Goal: Task Accomplishment & Management: Complete application form

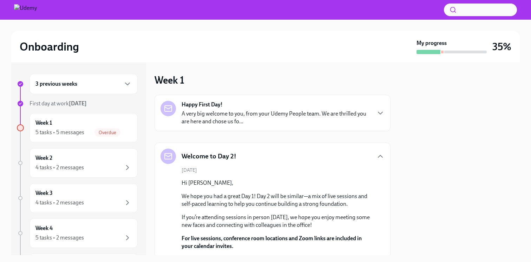
scroll to position [782, 0]
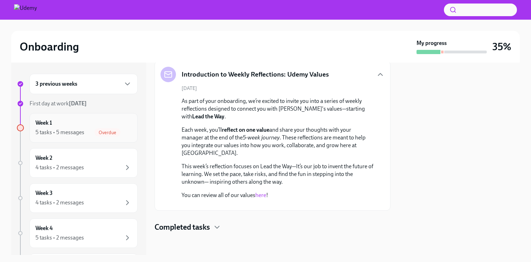
click at [101, 136] on div "Overdue" at bounding box center [107, 132] width 26 height 8
click at [262, 191] on p "You can review all of our values here !" at bounding box center [278, 195] width 192 height 8
click at [263, 192] on link "here" at bounding box center [260, 195] width 11 height 7
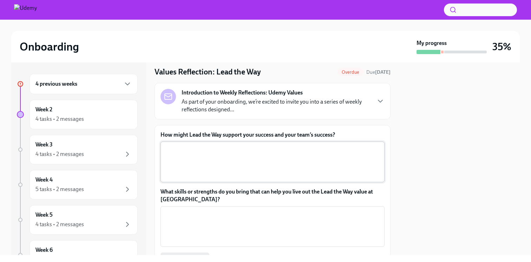
scroll to position [21, 0]
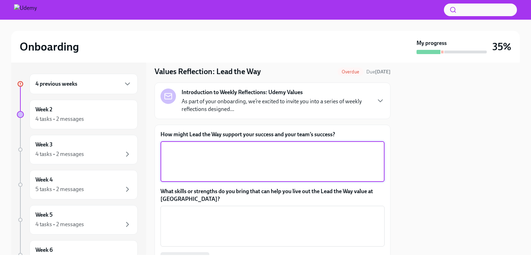
click at [200, 166] on textarea "How might Lead the Way support your success and your team’s success?" at bounding box center [273, 162] width 216 height 34
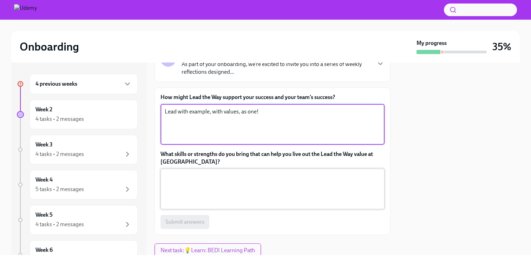
scroll to position [84, 0]
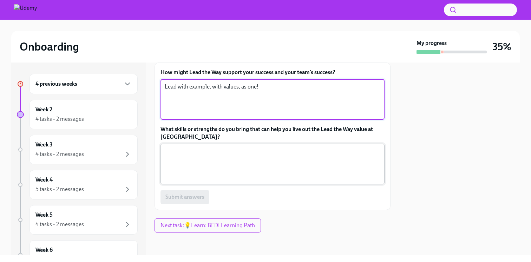
type textarea "Lead with example, with values, as one!"
click at [207, 166] on textarea "What skills or strengths do you bring that can help you live out the Lead the W…" at bounding box center [273, 164] width 216 height 34
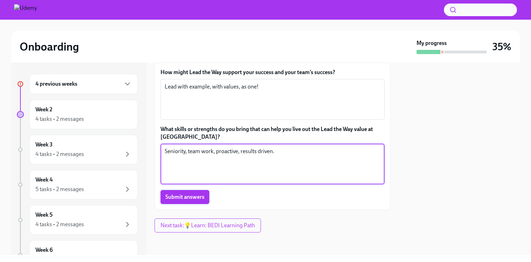
type textarea "Seniority, team work, proactive, results driven."
click at [182, 197] on span "Submit answers" at bounding box center [184, 196] width 39 height 7
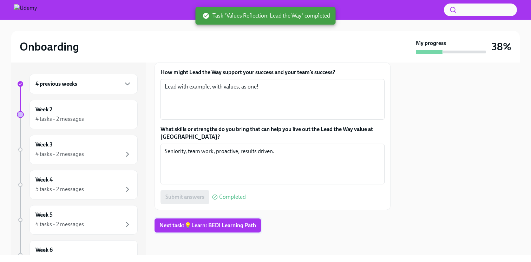
click at [230, 226] on span "Next task : 💡Learn: BEDI Learning Path" at bounding box center [207, 225] width 97 height 7
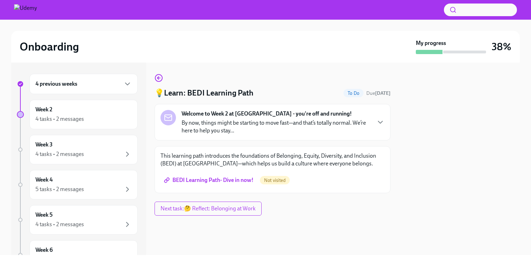
click at [226, 179] on span "BEDI Learning Path- Dive in now!" at bounding box center [209, 180] width 88 height 7
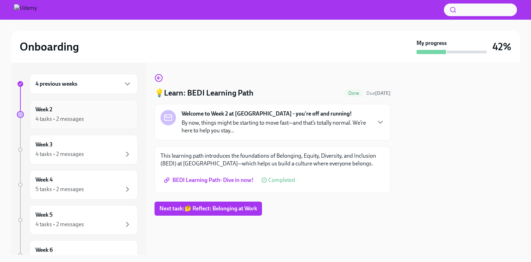
click at [65, 124] on div "Week 2 4 tasks • 2 messages" at bounding box center [83, 114] width 108 height 29
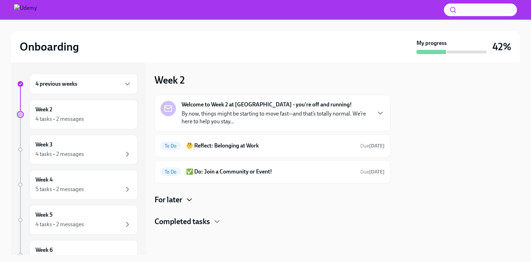
click at [187, 201] on icon "button" at bounding box center [189, 200] width 8 height 8
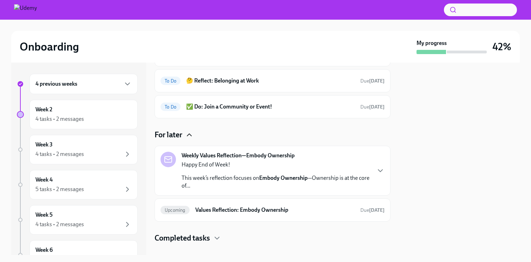
scroll to position [76, 0]
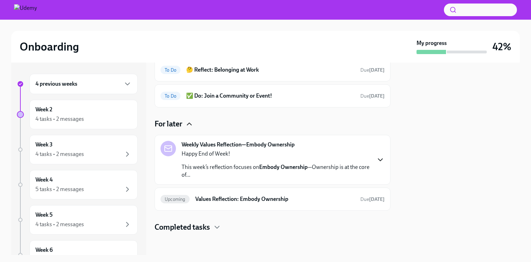
click at [376, 160] on icon "button" at bounding box center [380, 160] width 8 height 8
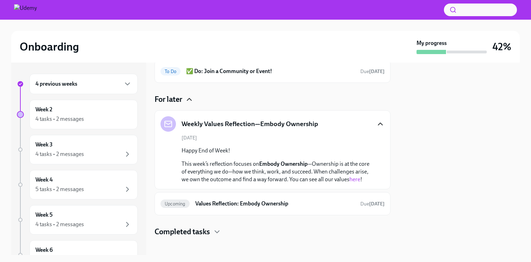
scroll to position [105, 0]
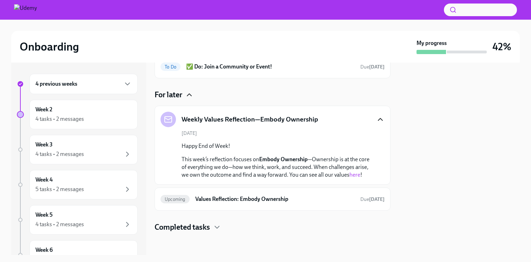
click at [358, 175] on link "here" at bounding box center [354, 174] width 11 height 7
click at [217, 231] on div "Completed tasks" at bounding box center [273, 227] width 236 height 11
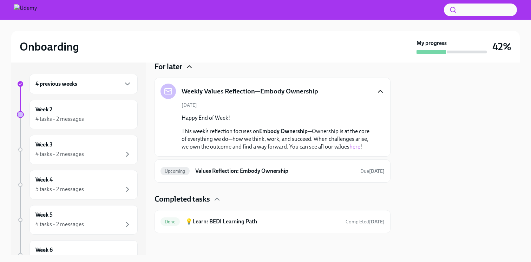
scroll to position [134, 0]
click at [172, 172] on span "Upcoming" at bounding box center [174, 170] width 29 height 5
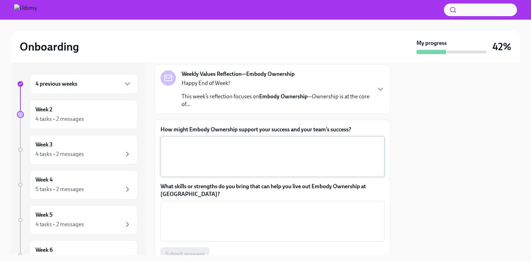
scroll to position [56, 0]
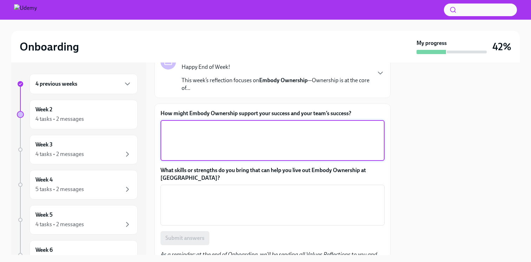
click at [208, 143] on textarea "How might Embody Ownership support your success and your team’s success?" at bounding box center [273, 141] width 216 height 34
click at [190, 129] on textarea "Proactivity instead of reactive." at bounding box center [273, 141] width 216 height 34
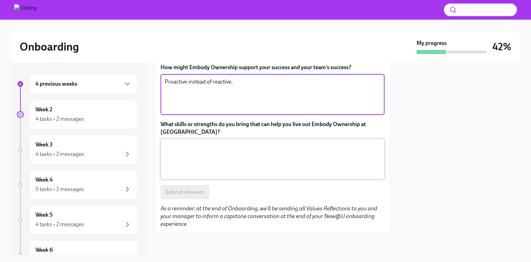
scroll to position [103, 0]
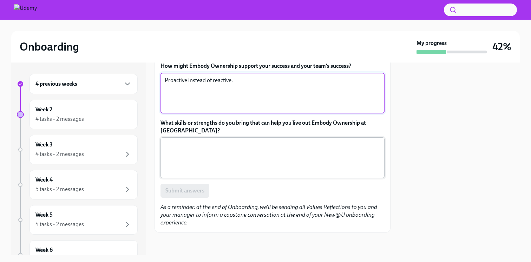
type textarea "Proactive instead of reactive."
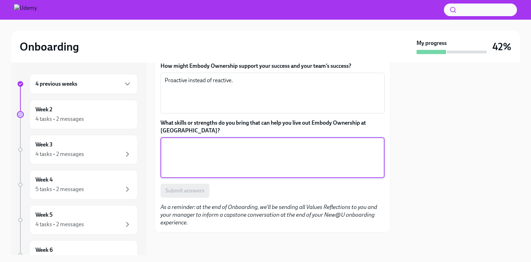
click at [214, 155] on textarea "What skills or strengths do you bring that can help you live out Embody Ownersh…" at bounding box center [273, 158] width 216 height 34
type textarea "Foward thinking, seniority"
click at [198, 192] on span "Submit answers" at bounding box center [184, 190] width 39 height 7
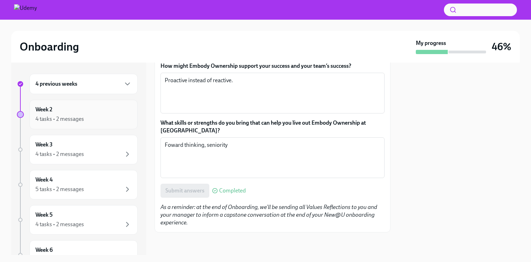
click at [72, 116] on div "4 tasks • 2 messages" at bounding box center [59, 119] width 48 height 8
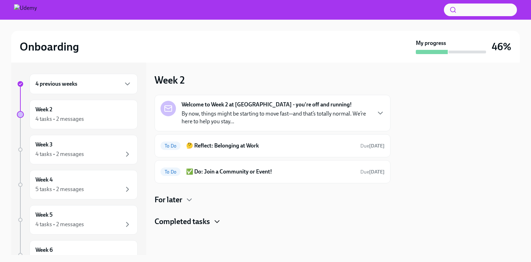
click at [218, 219] on icon "button" at bounding box center [217, 221] width 8 height 8
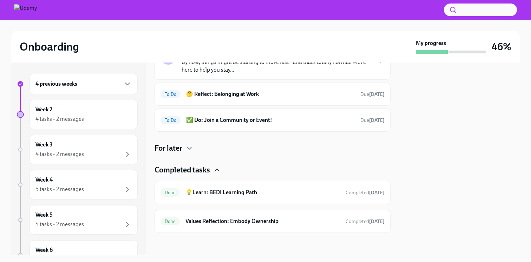
scroll to position [52, 0]
click at [189, 145] on icon "button" at bounding box center [189, 148] width 8 height 8
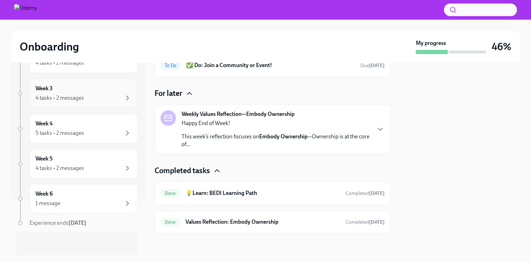
scroll to position [0, 0]
